Goal: Information Seeking & Learning: Learn about a topic

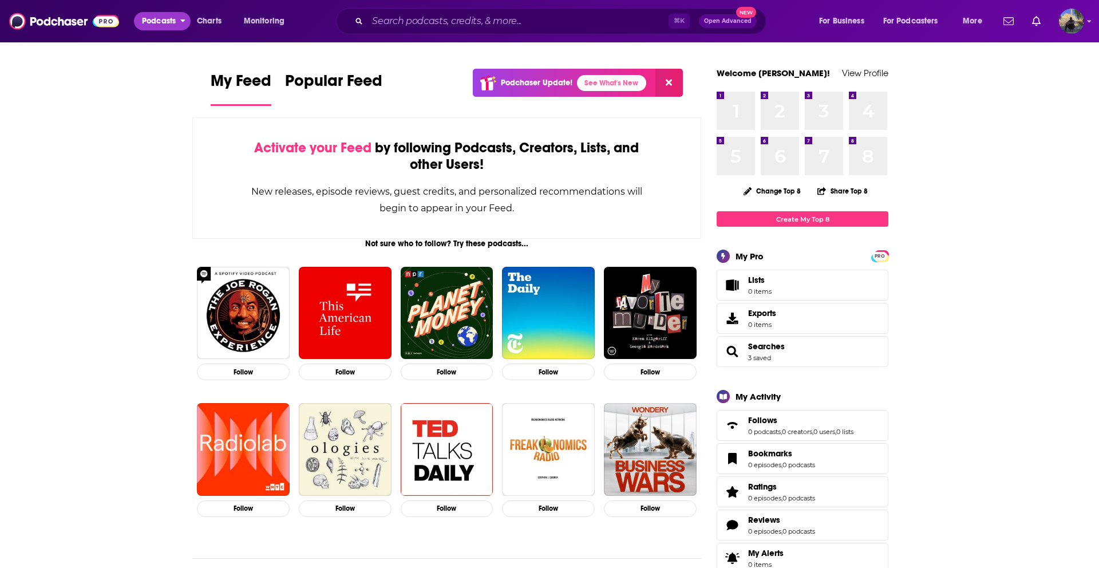
click at [164, 25] on span "Podcasts" at bounding box center [159, 21] width 34 height 16
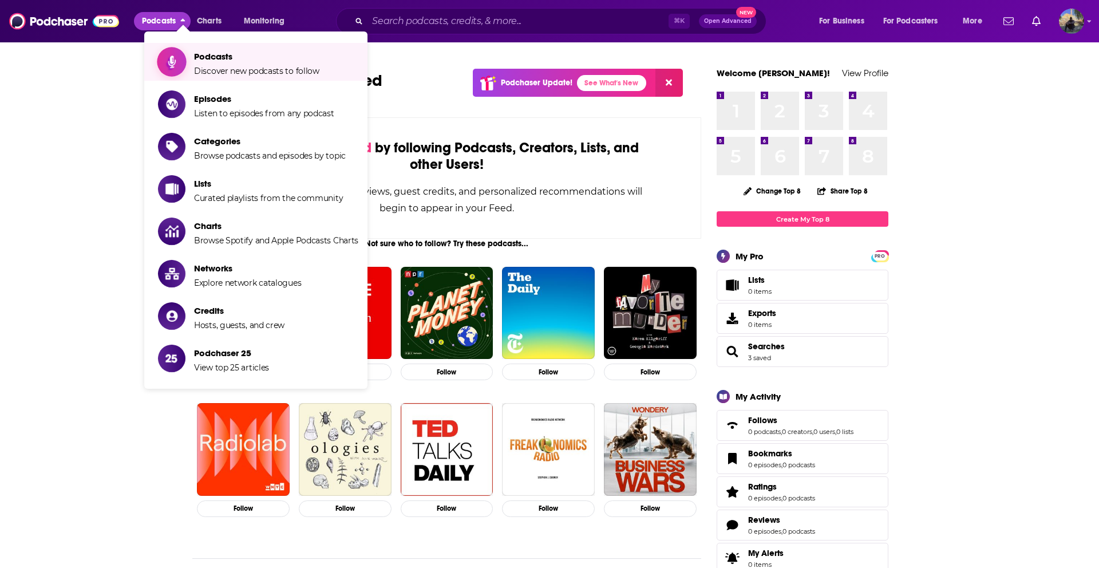
click at [181, 64] on span "Show item sub-menu" at bounding box center [172, 62] width 88 height 88
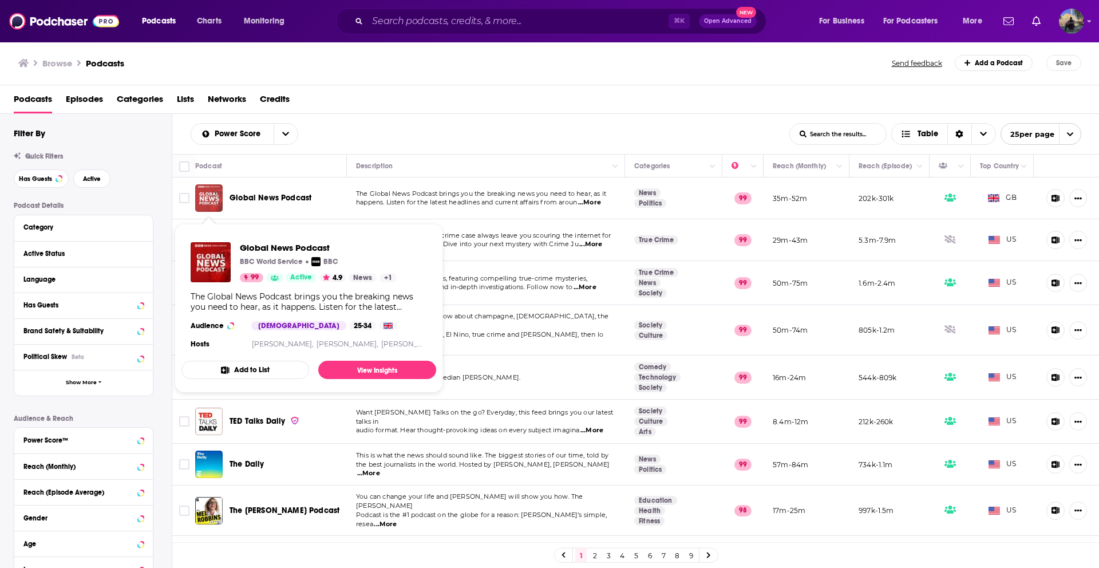
click at [215, 203] on img "Global News Podcast" at bounding box center [208, 197] width 27 height 27
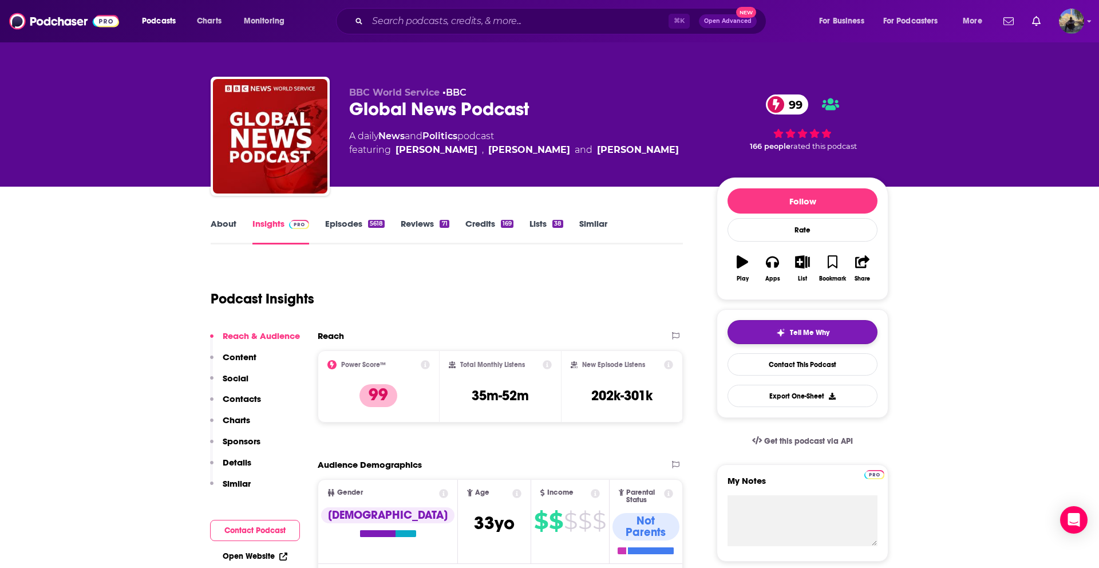
click at [794, 338] on button "Tell Me Why" at bounding box center [803, 332] width 150 height 24
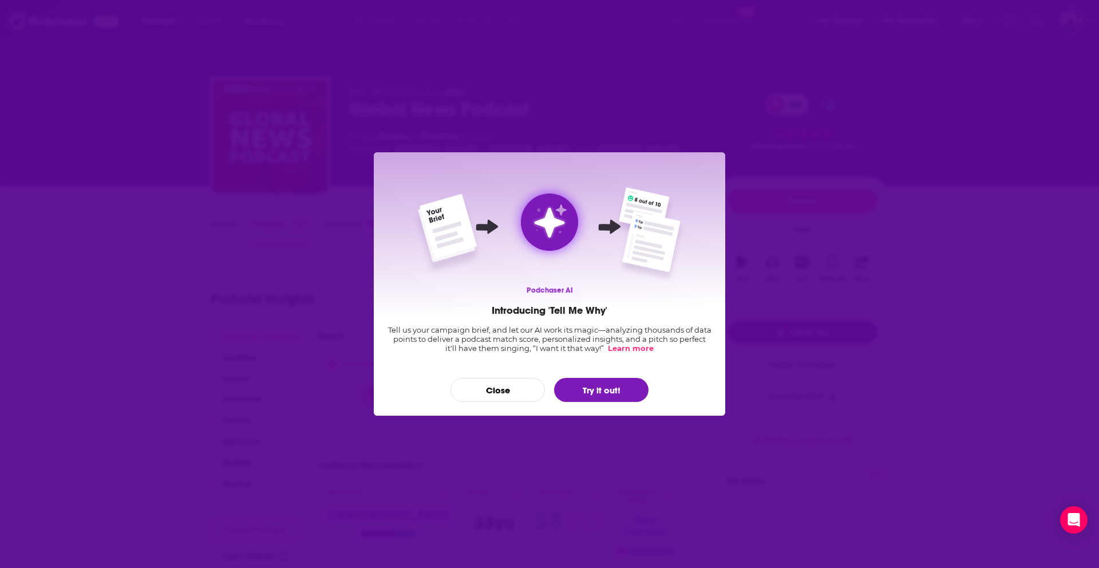
click at [207, 253] on div "Podchaser AI Introducing 'Tell Me Why' Tell us your campaign brief, and let our…" at bounding box center [549, 284] width 1099 height 568
click at [208, 247] on div "Podchaser AI Introducing 'Tell Me Why' Tell us your campaign brief, and let our…" at bounding box center [549, 284] width 1099 height 568
click at [488, 388] on button "Close" at bounding box center [498, 390] width 94 height 24
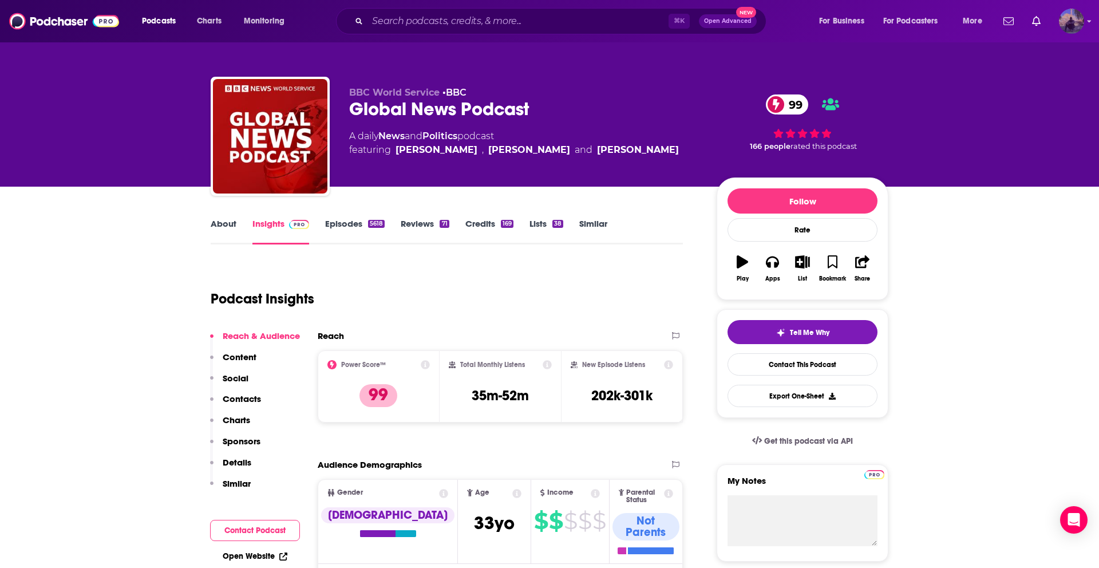
click at [1082, 25] on img "Logged in as French" at bounding box center [1071, 21] width 25 height 25
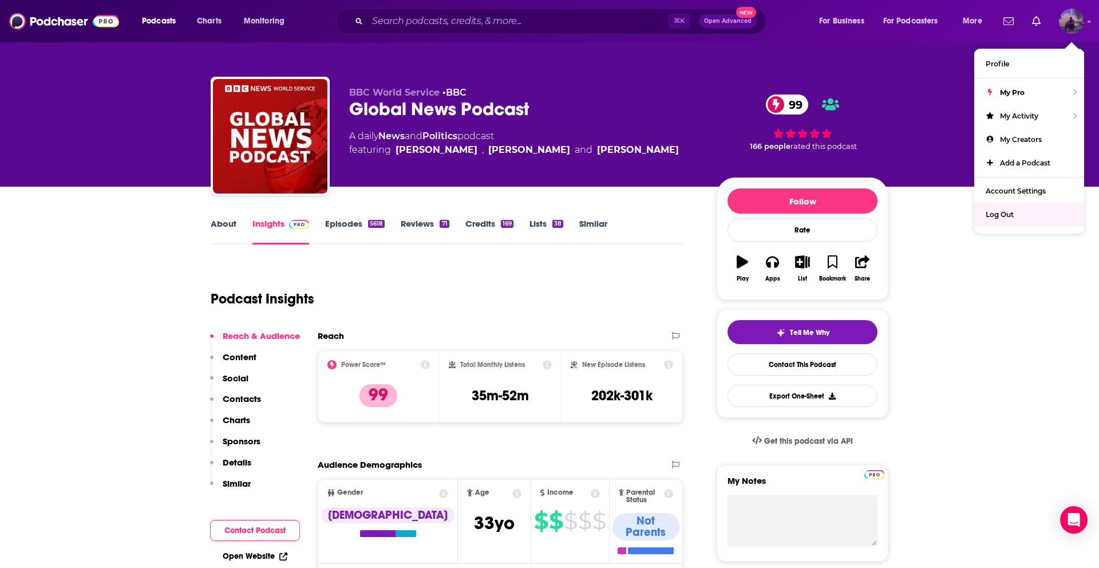
click at [1012, 210] on span "Log Out" at bounding box center [1000, 214] width 28 height 9
